Goal: Find contact information: Find contact information

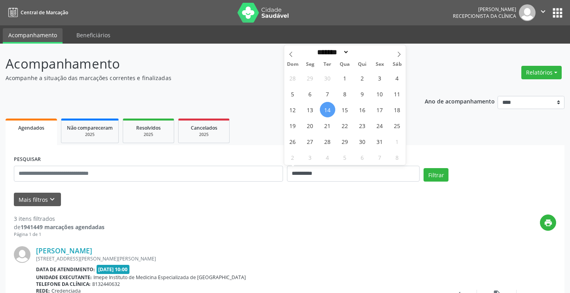
select select "*"
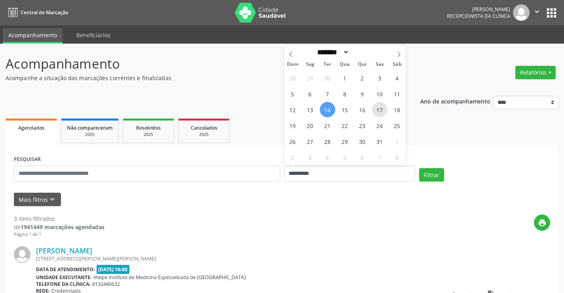
click at [377, 109] on span "17" at bounding box center [379, 109] width 15 height 15
type input "**********"
click at [377, 109] on span "17" at bounding box center [379, 109] width 15 height 15
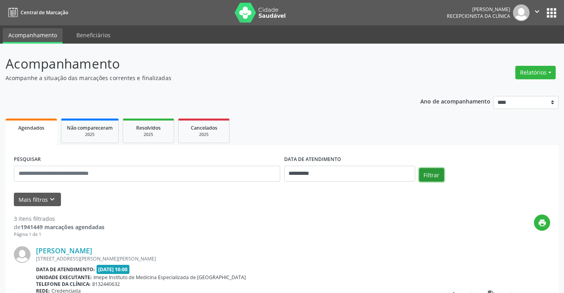
click at [432, 173] on button "Filtrar" at bounding box center [431, 174] width 25 height 13
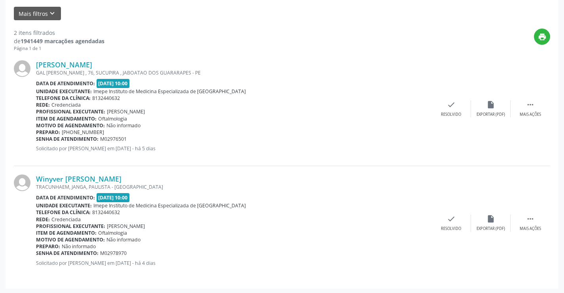
scroll to position [187, 0]
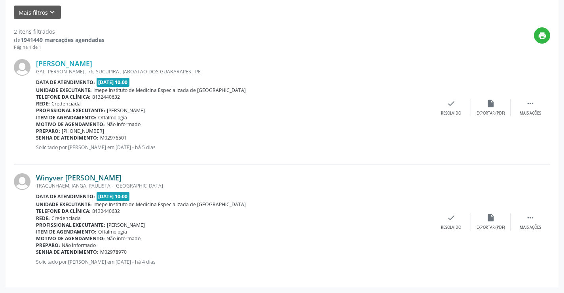
click at [71, 175] on link "Winyver [PERSON_NAME]" at bounding box center [79, 177] width 86 height 9
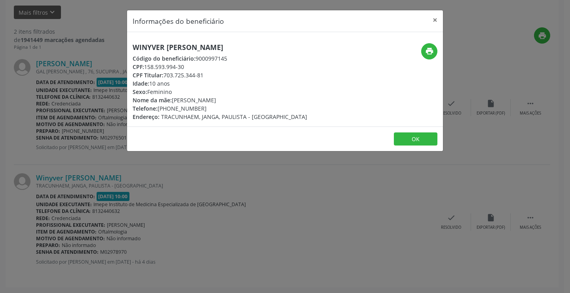
drag, startPoint x: 133, startPoint y: 48, endPoint x: 278, endPoint y: 53, distance: 145.0
click at [278, 53] on div "Winyver [PERSON_NAME] Código do beneficiário: 9000997145 CPF: 158.593.994-30 CP…" at bounding box center [220, 82] width 175 height 78
copy div "Winyver [PERSON_NAME] Código do beneficiário: 9000997145"
click at [276, 86] on div "Idade: 10 anos" at bounding box center [220, 83] width 175 height 8
drag, startPoint x: 131, startPoint y: 46, endPoint x: 278, endPoint y: 48, distance: 147.3
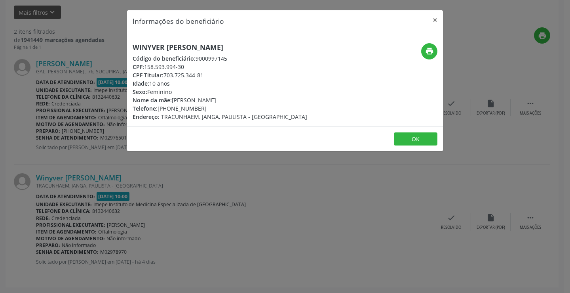
click at [278, 48] on div "Winyver [PERSON_NAME] Código do beneficiário: 9000997145 CPF: 158.593.994-30 CP…" at bounding box center [232, 82] width 211 height 78
copy h5 "Winyver [PERSON_NAME]"
drag, startPoint x: 174, startPoint y: 108, endPoint x: 205, endPoint y: 110, distance: 30.9
click at [205, 110] on div "Telefone: [PHONE_NUMBER]" at bounding box center [220, 108] width 175 height 8
copy div "8431-8770"
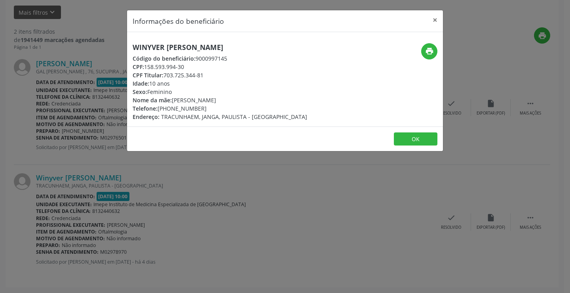
click at [253, 226] on div "Informações do beneficiário × Winyver [PERSON_NAME] Código do beneficiário: 900…" at bounding box center [285, 146] width 570 height 293
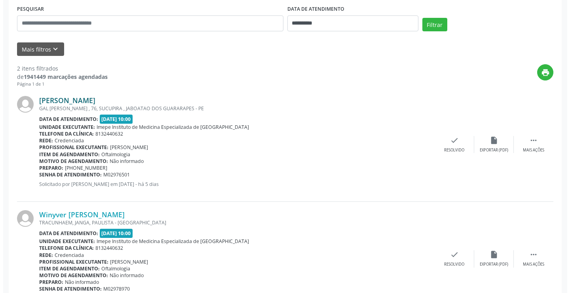
scroll to position [108, 0]
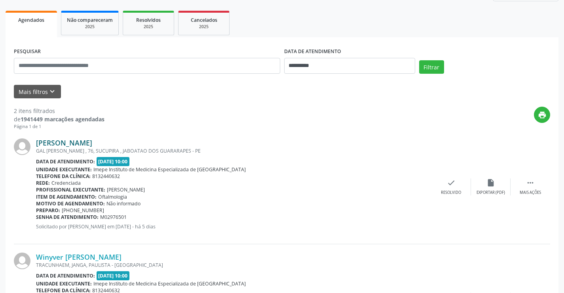
click at [92, 141] on link "[PERSON_NAME]" at bounding box center [64, 142] width 56 height 9
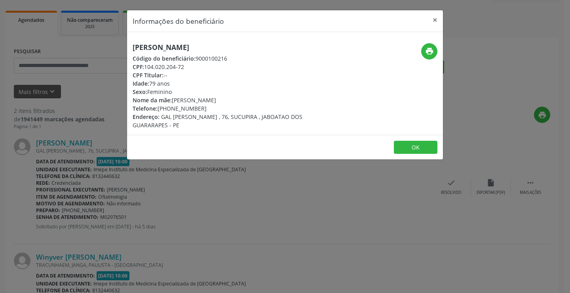
drag, startPoint x: 129, startPoint y: 45, endPoint x: 332, endPoint y: 51, distance: 203.6
click at [332, 51] on div "[PERSON_NAME] Código do beneficiário: 9000100216 CPF: 104.020.204-72 CPF Titula…" at bounding box center [232, 86] width 211 height 86
copy h5 "[PERSON_NAME]"
drag, startPoint x: 172, startPoint y: 108, endPoint x: 206, endPoint y: 109, distance: 34.1
click at [206, 109] on div "Telefone: [PHONE_NUMBER]" at bounding box center [233, 108] width 200 height 8
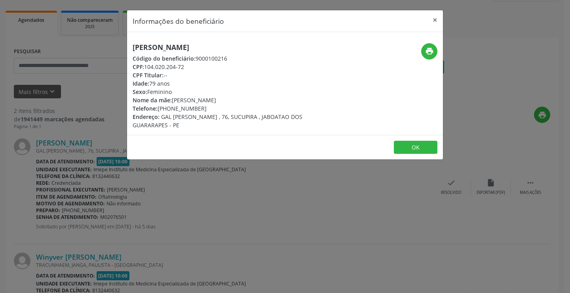
copy div "8456-2825"
